Goal: Information Seeking & Learning: Learn about a topic

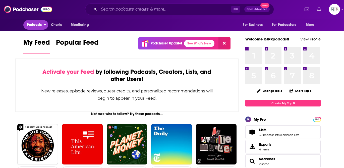
click at [40, 25] on span "Podcasts" at bounding box center [34, 24] width 15 height 7
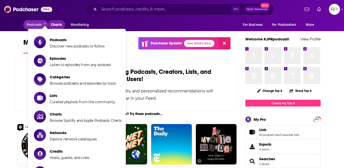
click at [56, 25] on span "Charts" at bounding box center [56, 24] width 11 height 7
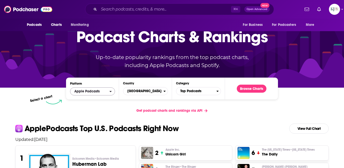
scroll to position [29, 0]
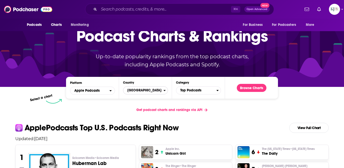
click at [144, 90] on span "[GEOGRAPHIC_DATA]" at bounding box center [143, 90] width 40 height 9
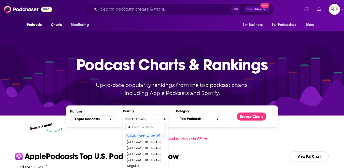
scroll to position [0, 0]
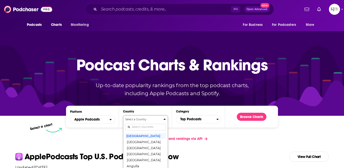
click at [101, 137] on div "Get podcast charts and rankings via API" at bounding box center [171, 138] width 321 height 12
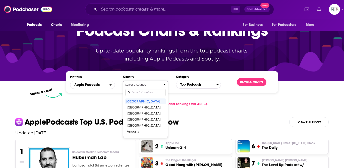
scroll to position [42, 0]
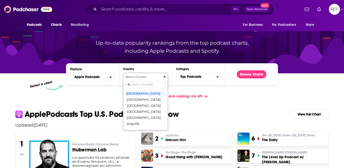
click at [223, 117] on h2 "Apple Podcasts Top U.S. Podcasts Right Now View Full Chart" at bounding box center [171, 114] width 321 height 10
click at [164, 76] on icon "Countries" at bounding box center [164, 77] width 2 height 4
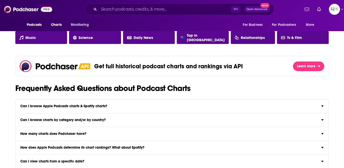
scroll to position [492, 0]
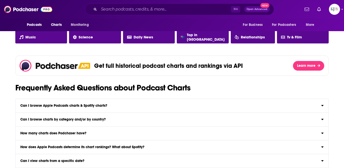
click at [84, 108] on label "Can I browse Apple Podcasts charts & Spotify charts? Yep! Browse Apple Podcasts…" at bounding box center [172, 106] width 312 height 14
click at [0, 0] on input "Can I browse Apple Podcasts charts & Spotify charts? Yep! Browse Apple Podcasts…" at bounding box center [0, 0] width 0 height 0
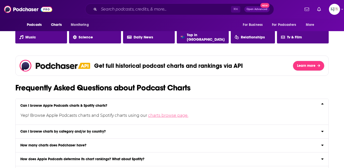
click at [161, 115] on link "charts browse page." at bounding box center [168, 115] width 40 height 5
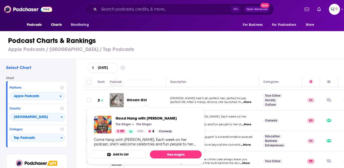
scroll to position [22, 0]
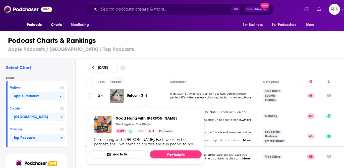
click at [182, 67] on div "[DATE]" at bounding box center [214, 68] width 252 height 10
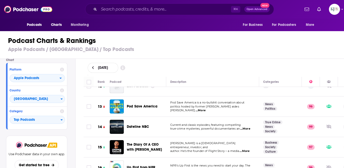
scroll to position [0, 0]
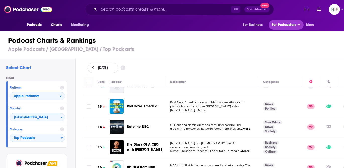
click at [236, 26] on span "For Podcasters" at bounding box center [284, 24] width 24 height 7
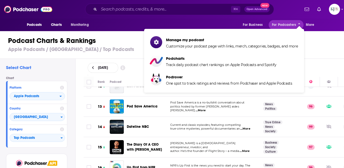
click at [236, 45] on div "Podcast Charts & Rankings Apple Podcasts / [GEOGRAPHIC_DATA] / Top Podcasts" at bounding box center [174, 44] width 348 height 29
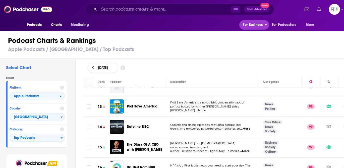
click at [236, 26] on button "For Business" at bounding box center [254, 25] width 30 height 10
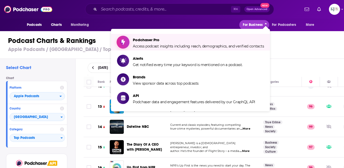
click at [203, 44] on span "Access podcast insights including reach, demographics, and verified contacts" at bounding box center [198, 46] width 131 height 5
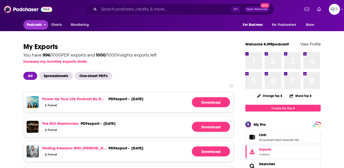
click at [37, 26] on span "Podcasts" at bounding box center [34, 24] width 15 height 7
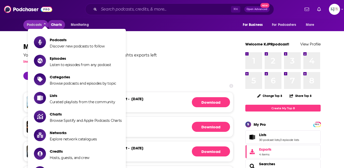
click at [57, 24] on span "Charts" at bounding box center [56, 24] width 11 height 7
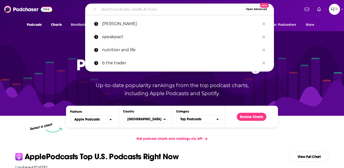
click at [131, 11] on input "Search podcasts, credits, & more..." at bounding box center [171, 9] width 145 height 8
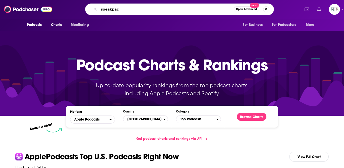
type input "speakpact"
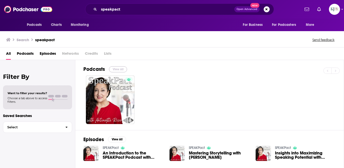
click at [116, 68] on button "View All" at bounding box center [118, 69] width 18 height 6
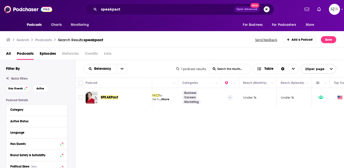
scroll to position [0, 109]
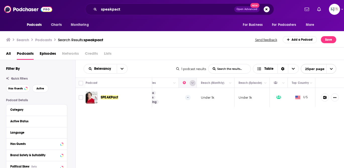
click at [193, 83] on icon "Column Actions" at bounding box center [192, 83] width 3 height 2
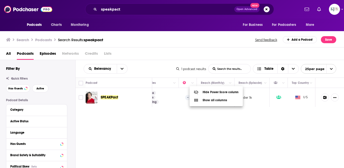
click at [168, 128] on div at bounding box center [172, 84] width 344 height 168
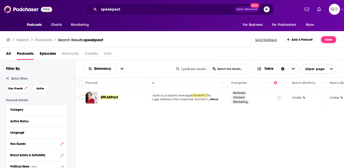
scroll to position [0, 0]
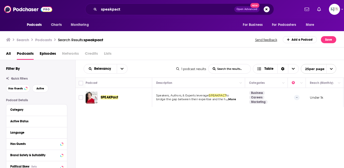
click at [229, 99] on span "...More" at bounding box center [231, 99] width 10 height 4
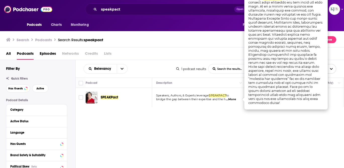
click at [236, 119] on div "Relevancy List Search Input Search the results... Table 1 podcast results List …" at bounding box center [209, 128] width 268 height 137
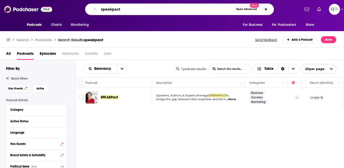
click at [126, 11] on input "speakpact" at bounding box center [166, 9] width 135 height 8
type input "[PERSON_NAME]"
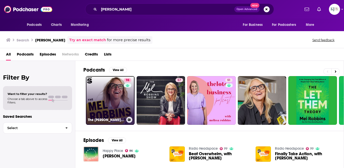
click at [123, 101] on link "98 The [PERSON_NAME] Podcast" at bounding box center [110, 100] width 49 height 49
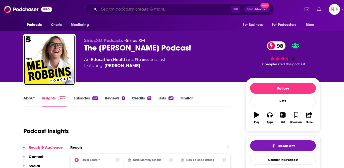
click at [115, 9] on input "Search podcasts, credits, & more..." at bounding box center [165, 9] width 132 height 8
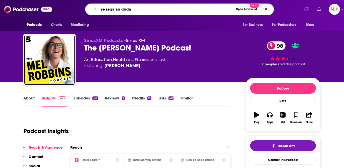
type input "se regalan dudas"
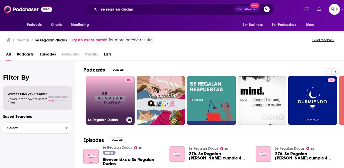
click at [101, 87] on link "85 Se Regalan Dudas" at bounding box center [110, 100] width 49 height 49
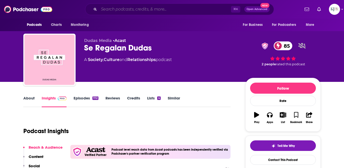
click at [107, 7] on input "Search podcasts, credits, & more..." at bounding box center [165, 9] width 132 height 8
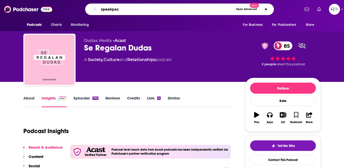
type input "speakpact"
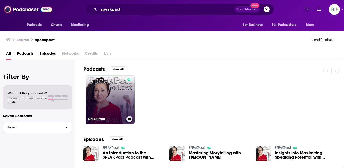
click at [105, 102] on link "SPEAKPact" at bounding box center [110, 99] width 49 height 49
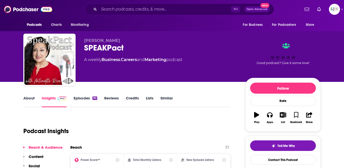
click at [119, 14] on div "⌘ K Open Advanced New" at bounding box center [179, 10] width 189 height 12
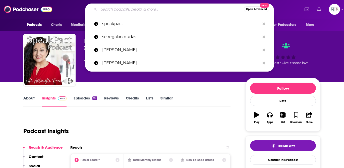
click at [114, 9] on input "Search podcasts, credits, & more..." at bounding box center [171, 9] width 145 height 8
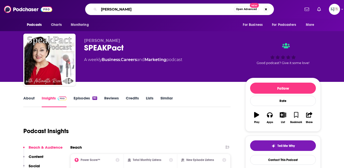
type input "[PERSON_NAME]"
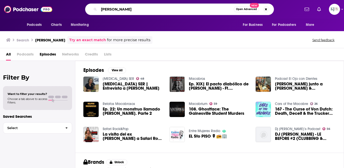
click at [140, 10] on input "[PERSON_NAME]" at bounding box center [166, 9] width 135 height 8
type input "oso trava"
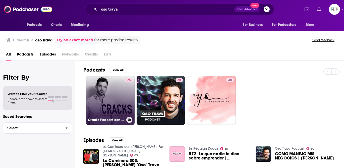
click at [108, 109] on link "75 Cracks Podcast con [PERSON_NAME]" at bounding box center [110, 100] width 49 height 49
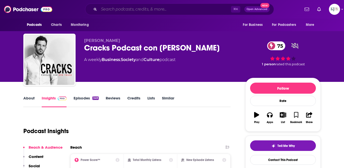
click at [116, 11] on input "Search podcasts, credits, & more..." at bounding box center [165, 9] width 132 height 8
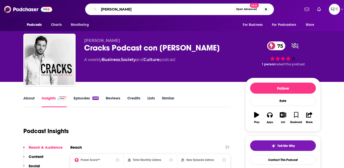
type input "[PERSON_NAME]"
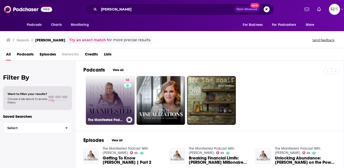
click at [111, 100] on link "55 The Manifested Podcast With [PERSON_NAME]" at bounding box center [110, 100] width 49 height 49
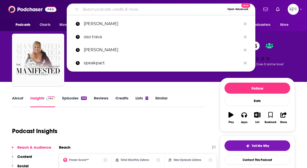
click at [96, 11] on input "Search podcasts, credits, & more..." at bounding box center [153, 9] width 145 height 8
click at [104, 9] on input "Search podcasts, credits, & more..." at bounding box center [153, 9] width 145 height 8
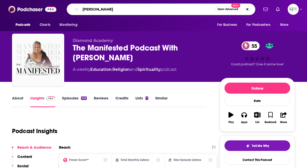
type input "[PERSON_NAME]"
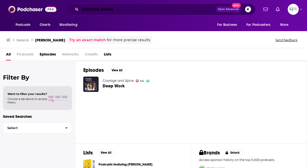
click at [118, 10] on input "[PERSON_NAME]" at bounding box center [148, 9] width 135 height 8
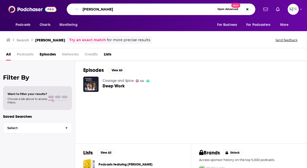
click at [118, 10] on input "[PERSON_NAME]" at bounding box center [148, 9] width 135 height 8
type input "make money as a life coach"
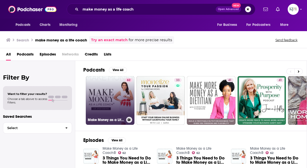
click at [115, 101] on link "62 Make Money as a Life Coach®" at bounding box center [110, 100] width 49 height 49
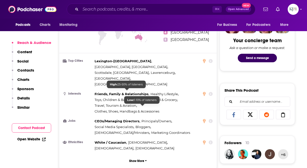
scroll to position [251, 0]
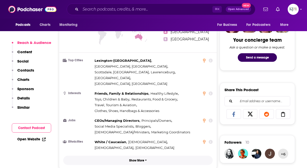
click at [140, 159] on p "Show More" at bounding box center [136, 161] width 15 height 4
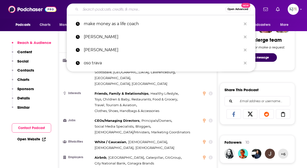
click at [110, 9] on input "Search podcasts, credits, & more..." at bounding box center [153, 9] width 145 height 8
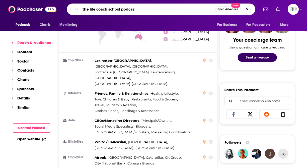
type input "the life coach school podcast"
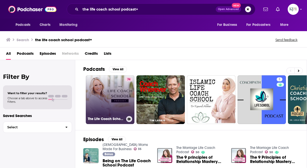
click at [104, 97] on link "74 The Life Coach School Podcast" at bounding box center [110, 99] width 49 height 49
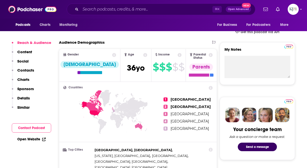
scroll to position [211, 0]
